Goal: Task Accomplishment & Management: Manage account settings

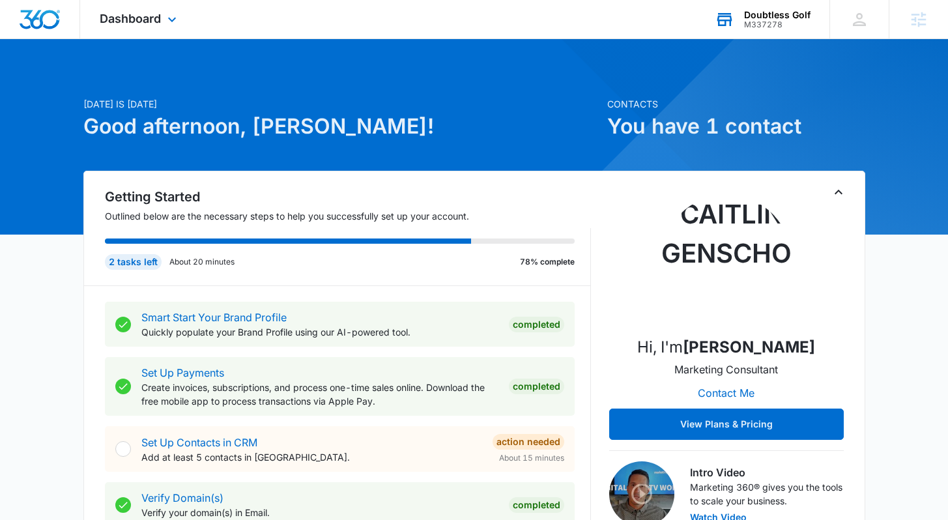
click at [757, 20] on div "M337278" at bounding box center [777, 24] width 66 height 9
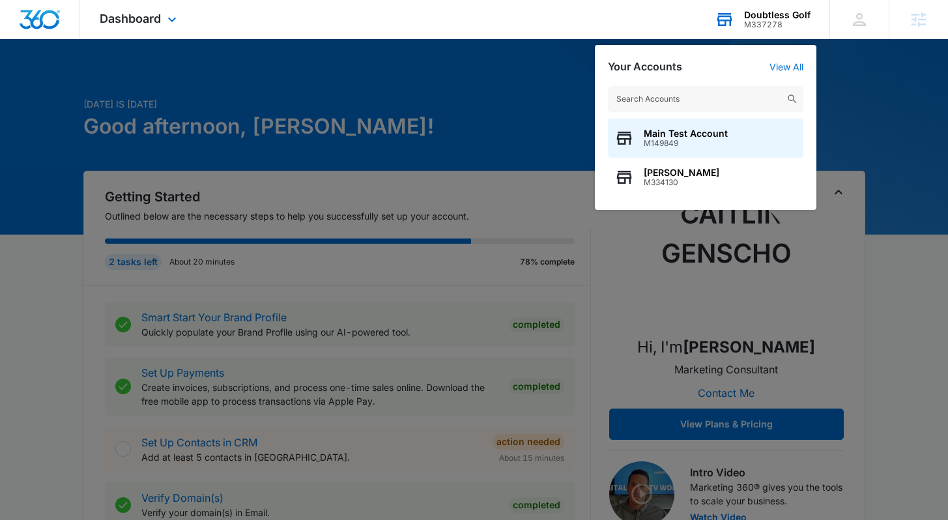
click at [686, 92] on input "text" at bounding box center [706, 99] width 196 height 26
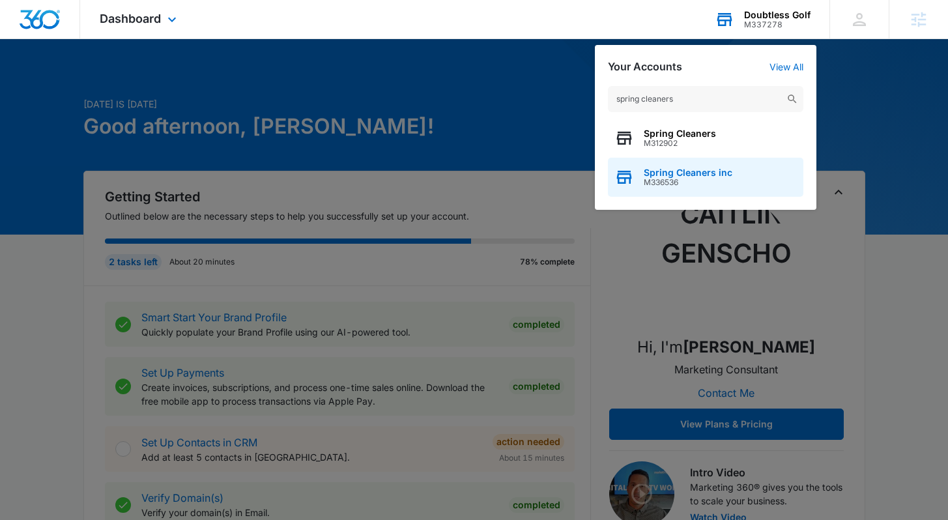
type input "spring cleaners"
click at [684, 174] on span "Spring Cleaners inc" at bounding box center [688, 173] width 89 height 10
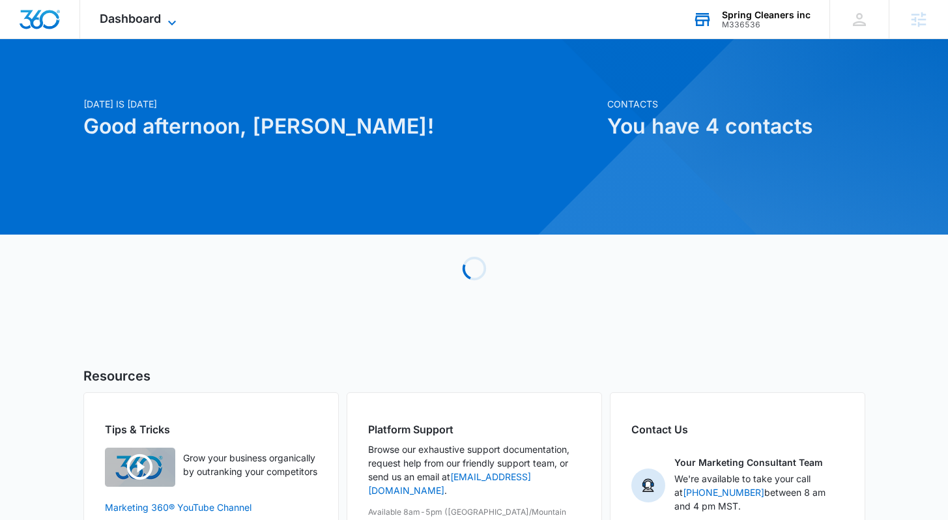
click at [147, 19] on span "Dashboard" at bounding box center [130, 19] width 61 height 14
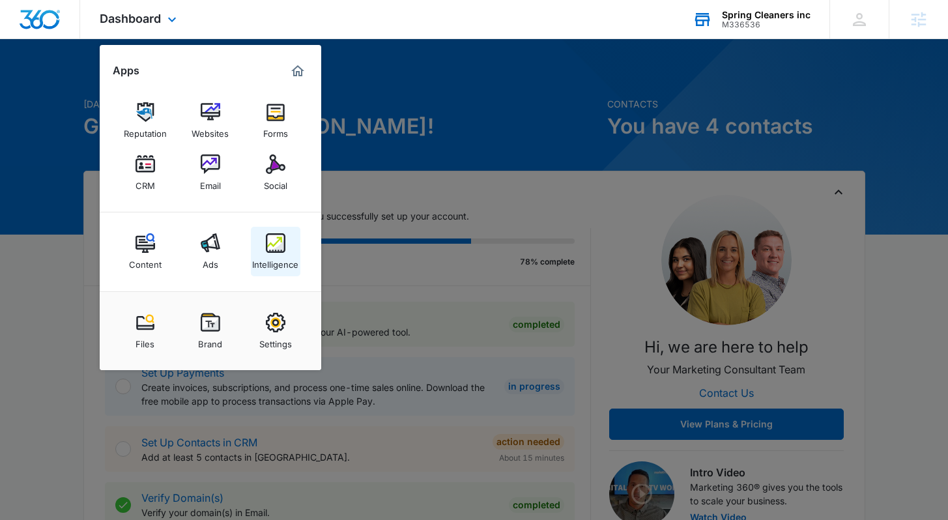
click at [266, 242] on img at bounding box center [276, 243] width 20 height 20
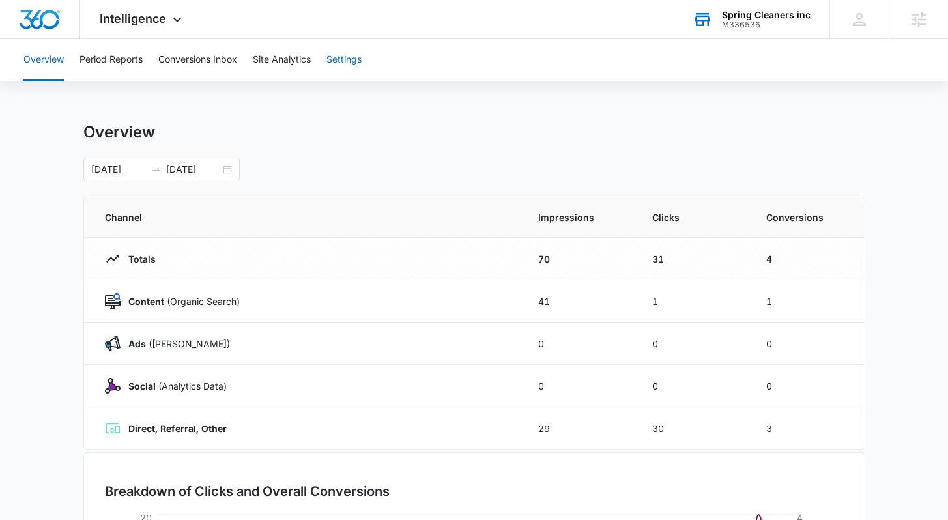
click at [352, 73] on button "Settings" at bounding box center [344, 60] width 35 height 42
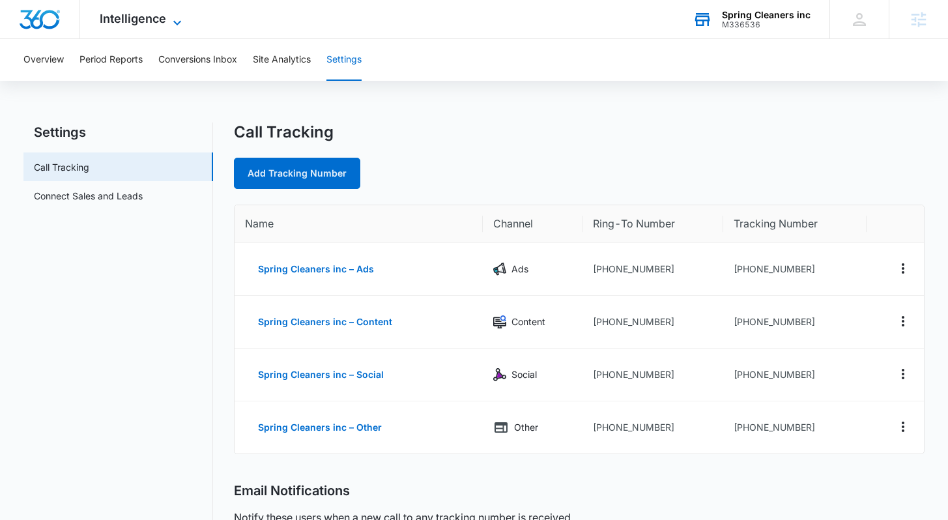
click at [147, 18] on span "Intelligence" at bounding box center [133, 19] width 66 height 14
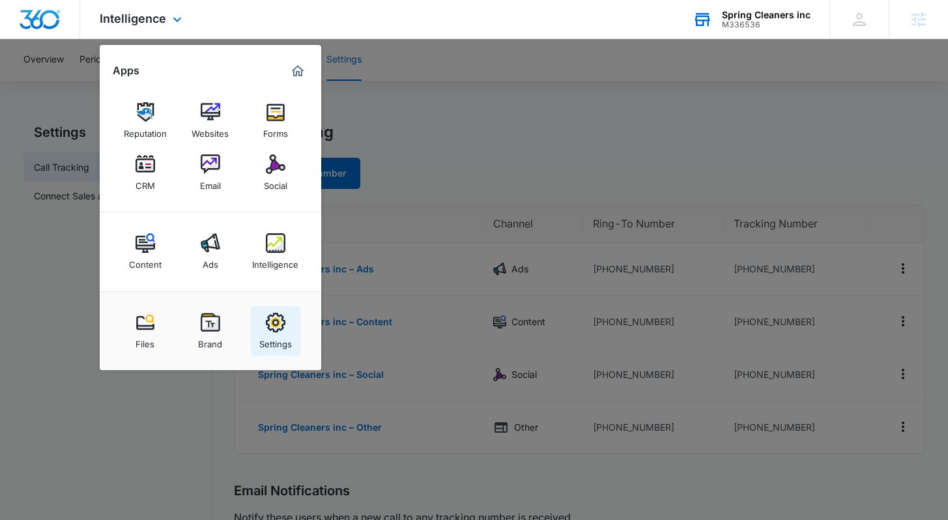
click at [279, 330] on img at bounding box center [276, 323] width 20 height 20
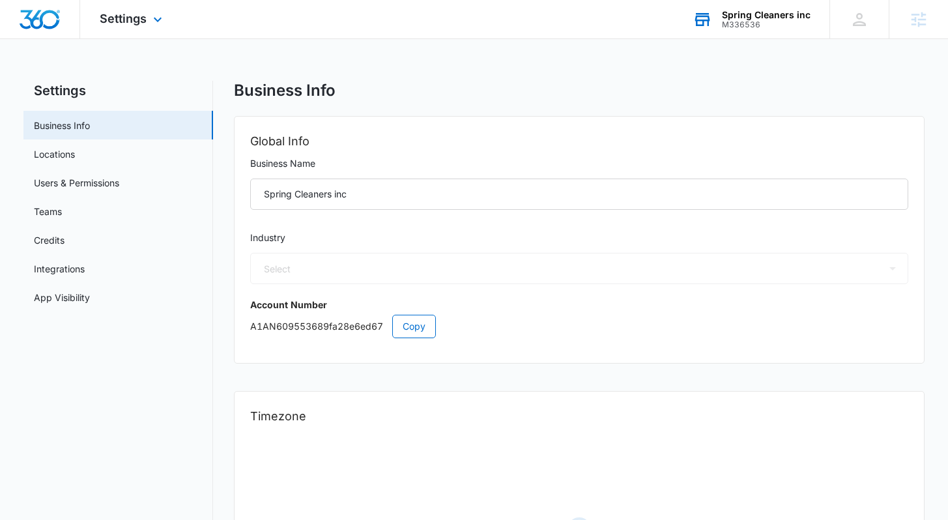
select select "52"
select select "US"
select select "America/Los_Angeles"
click at [124, 22] on span "Settings" at bounding box center [123, 19] width 47 height 14
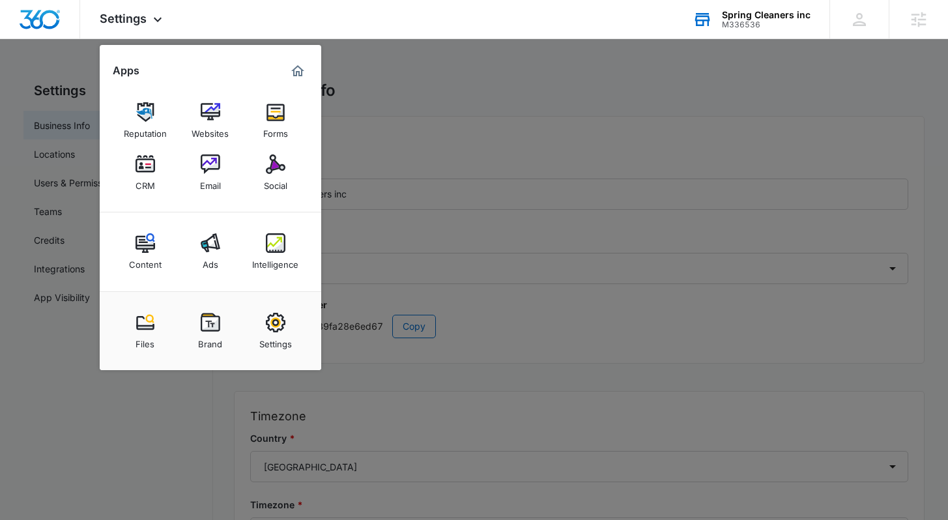
click at [394, 206] on div at bounding box center [474, 260] width 948 height 520
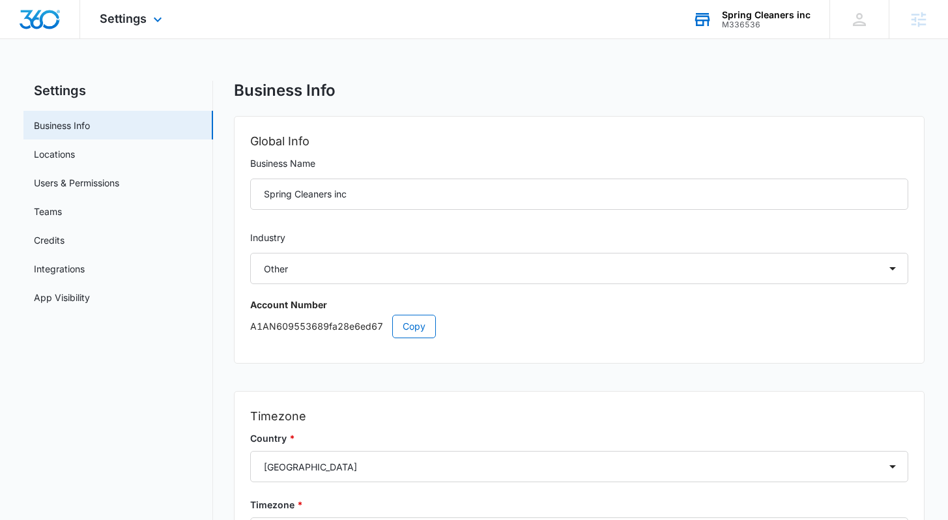
click at [43, 7] on div at bounding box center [40, 19] width 80 height 38
click at [42, 20] on img "Dashboard" at bounding box center [40, 20] width 42 height 20
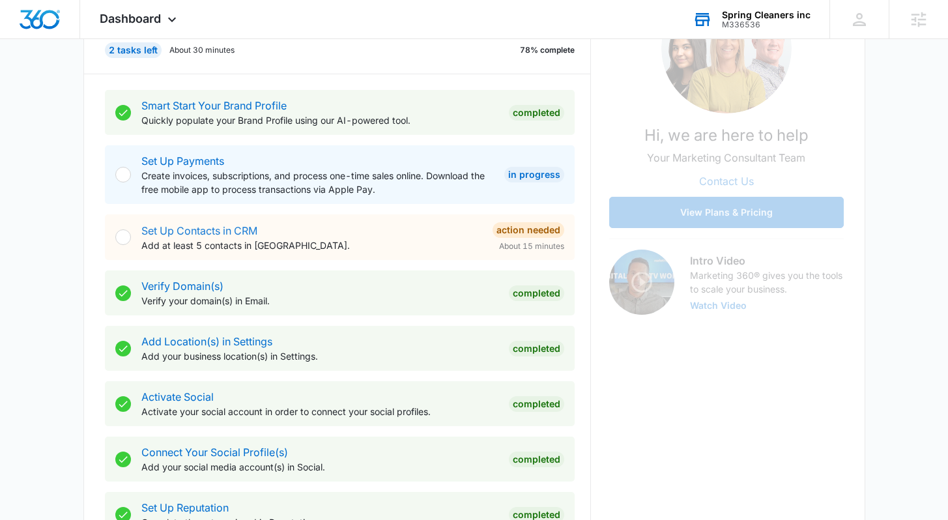
scroll to position [202, 0]
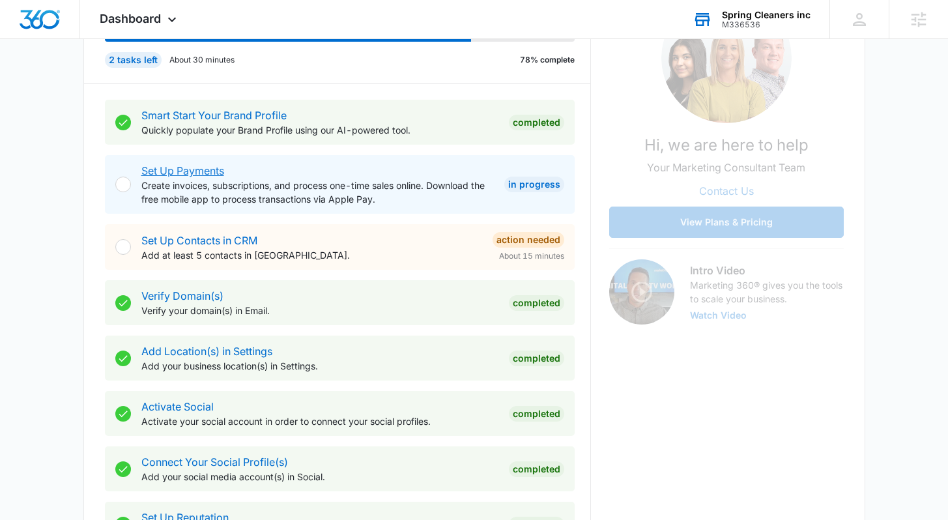
click at [203, 175] on link "Set Up Payments" at bounding box center [182, 170] width 83 height 13
